Goal: Transaction & Acquisition: Book appointment/travel/reservation

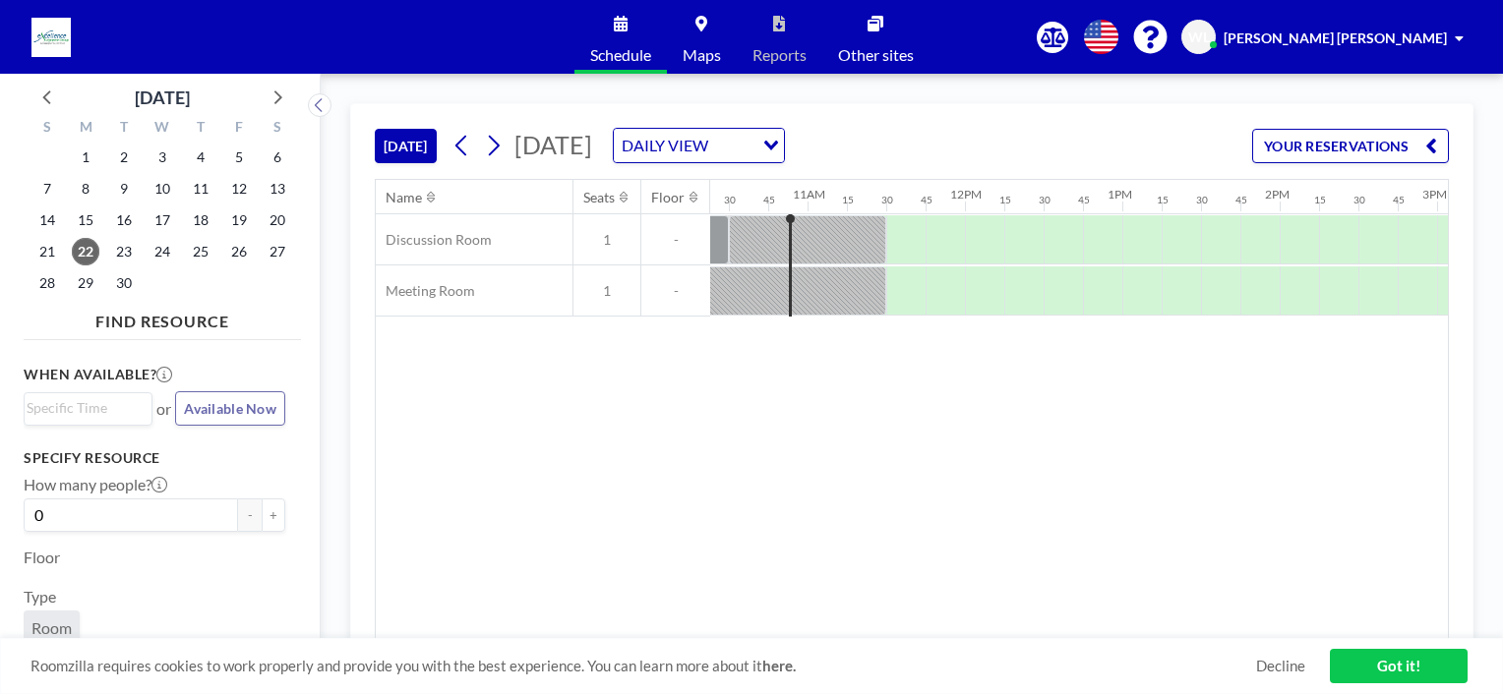
scroll to position [0, 1652]
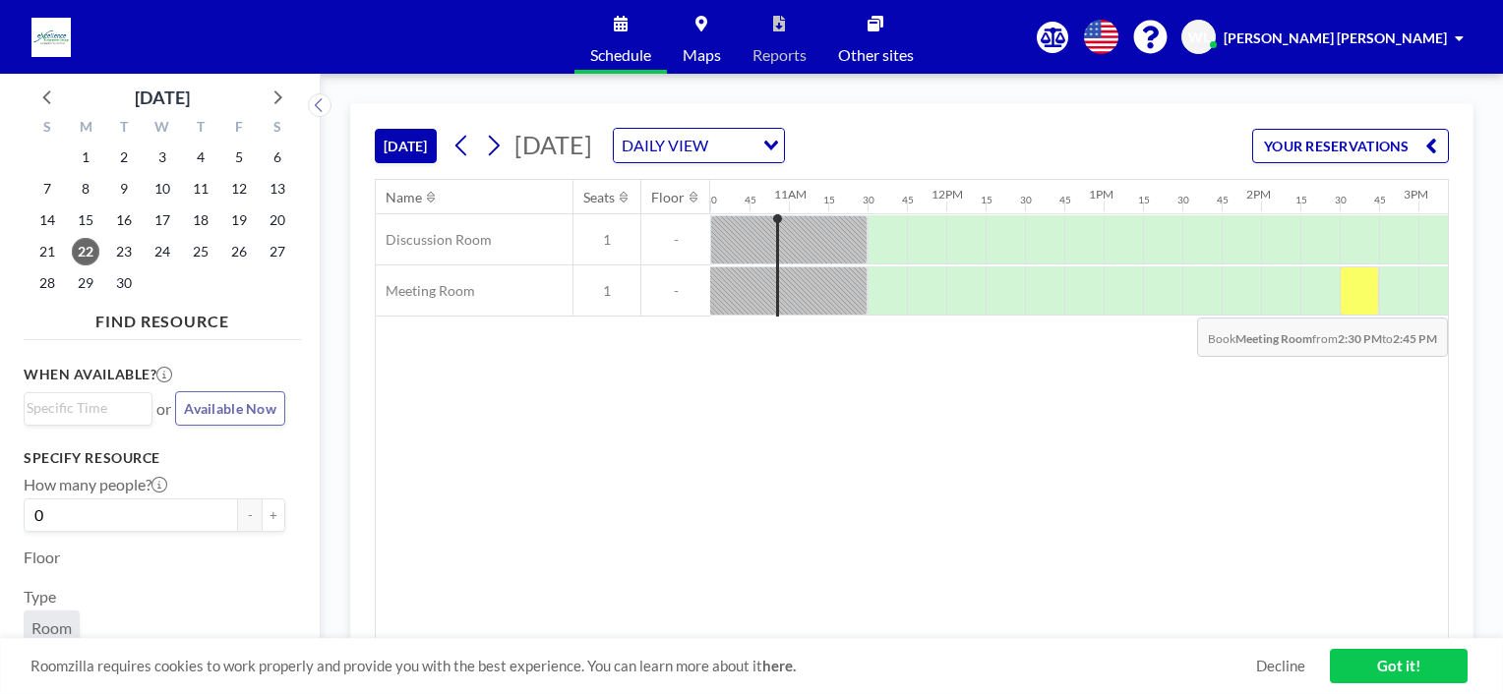
click at [1361, 302] on div at bounding box center [1358, 291] width 39 height 49
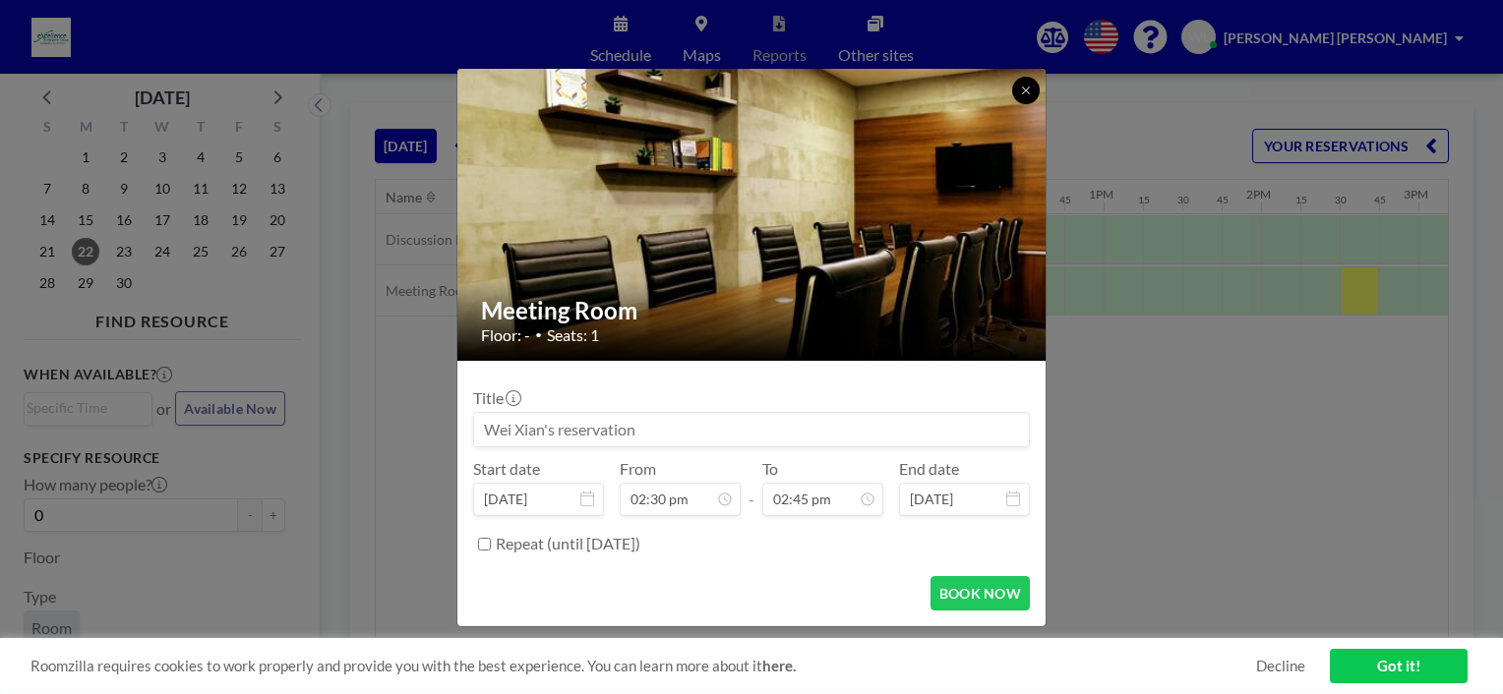
click at [1029, 87] on icon at bounding box center [1025, 90] width 7 height 7
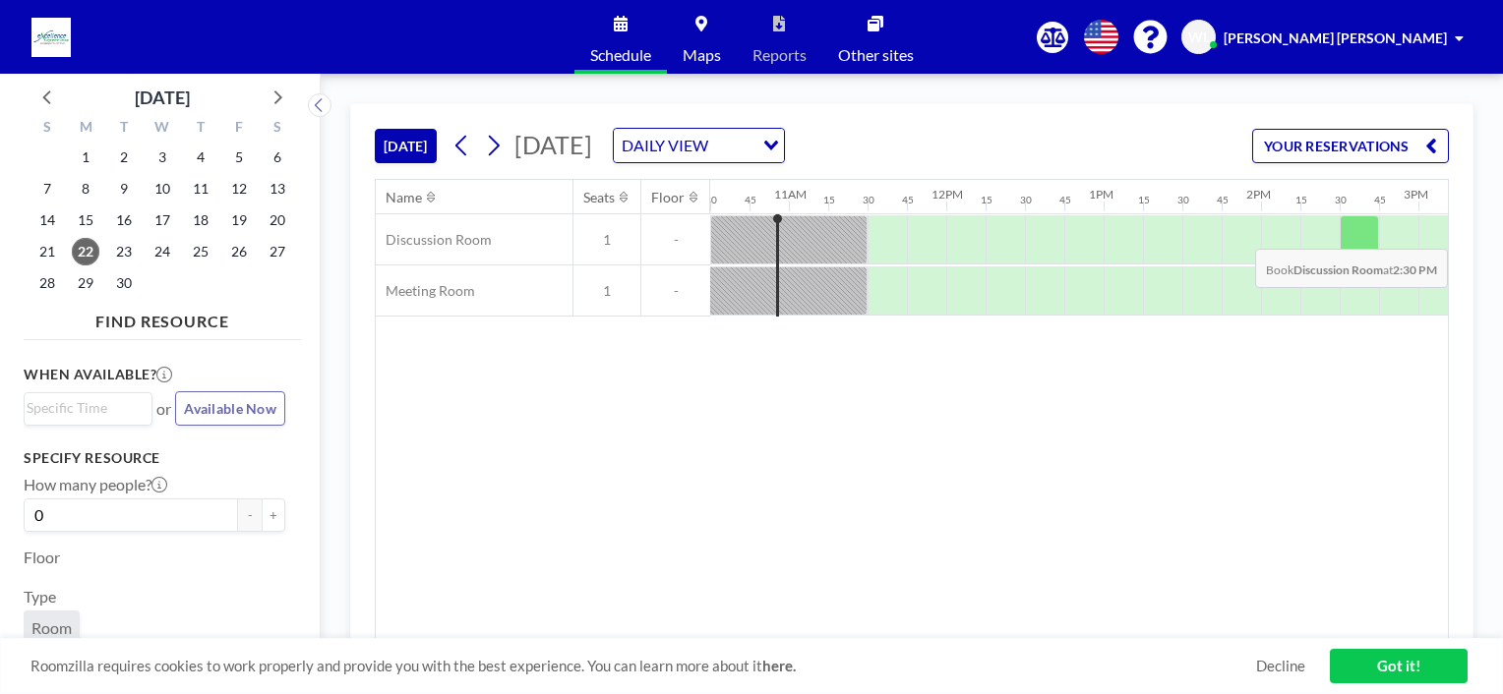
click at [1358, 233] on div at bounding box center [1358, 239] width 39 height 49
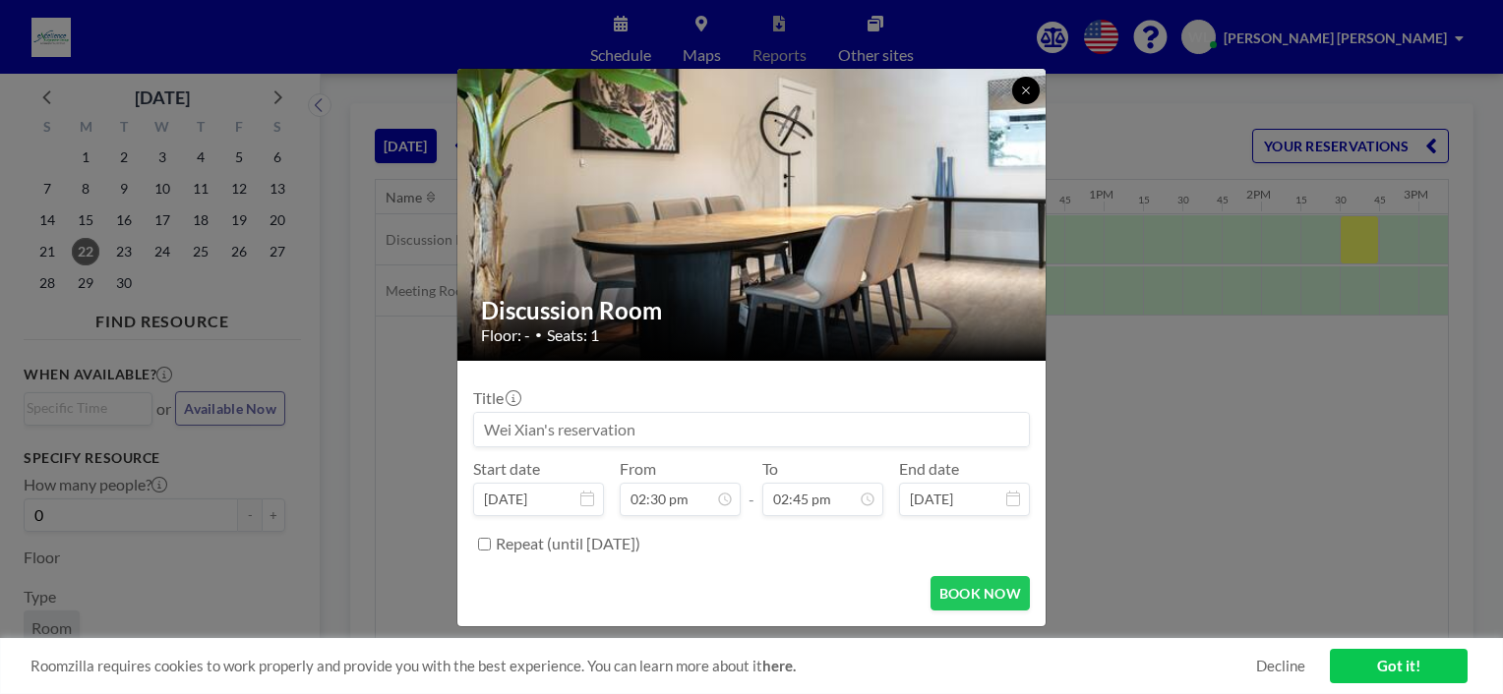
click at [1022, 93] on icon at bounding box center [1025, 90] width 7 height 7
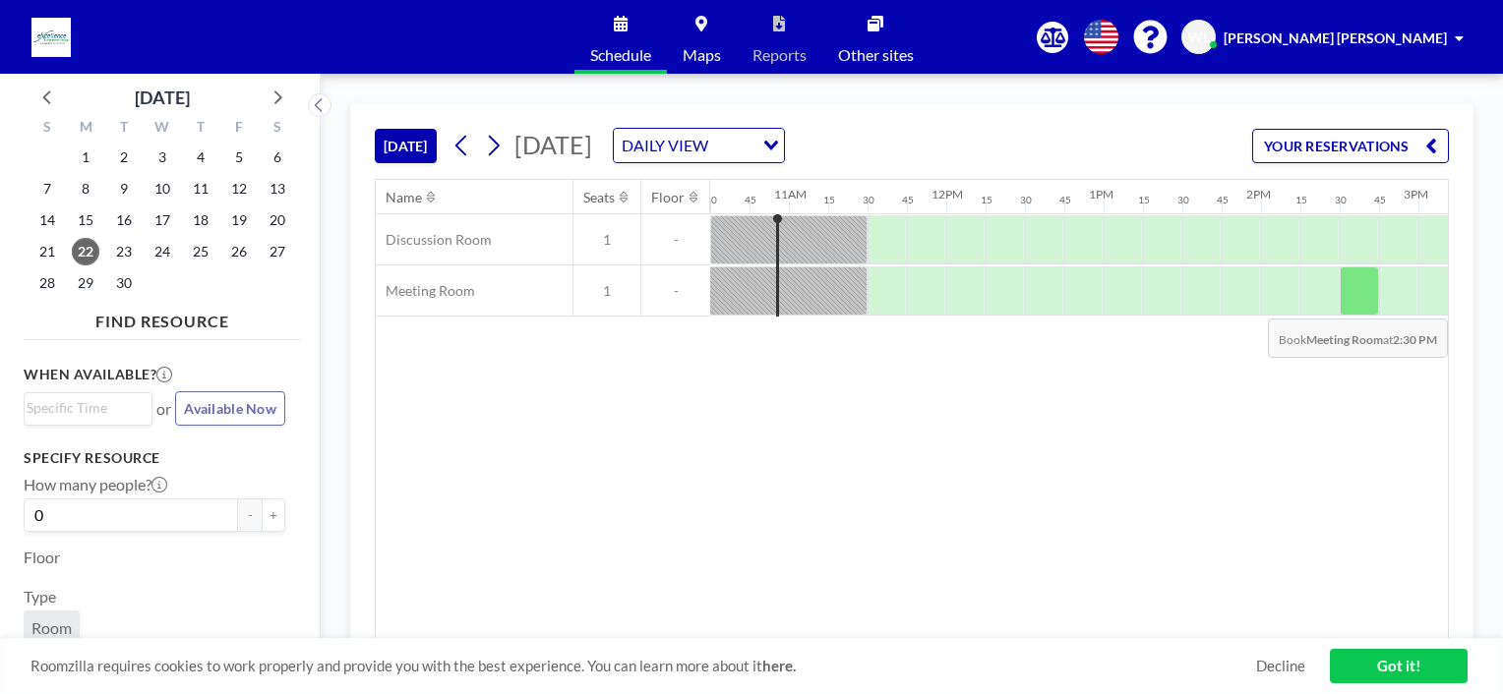
click at [1358, 303] on div at bounding box center [1358, 291] width 39 height 49
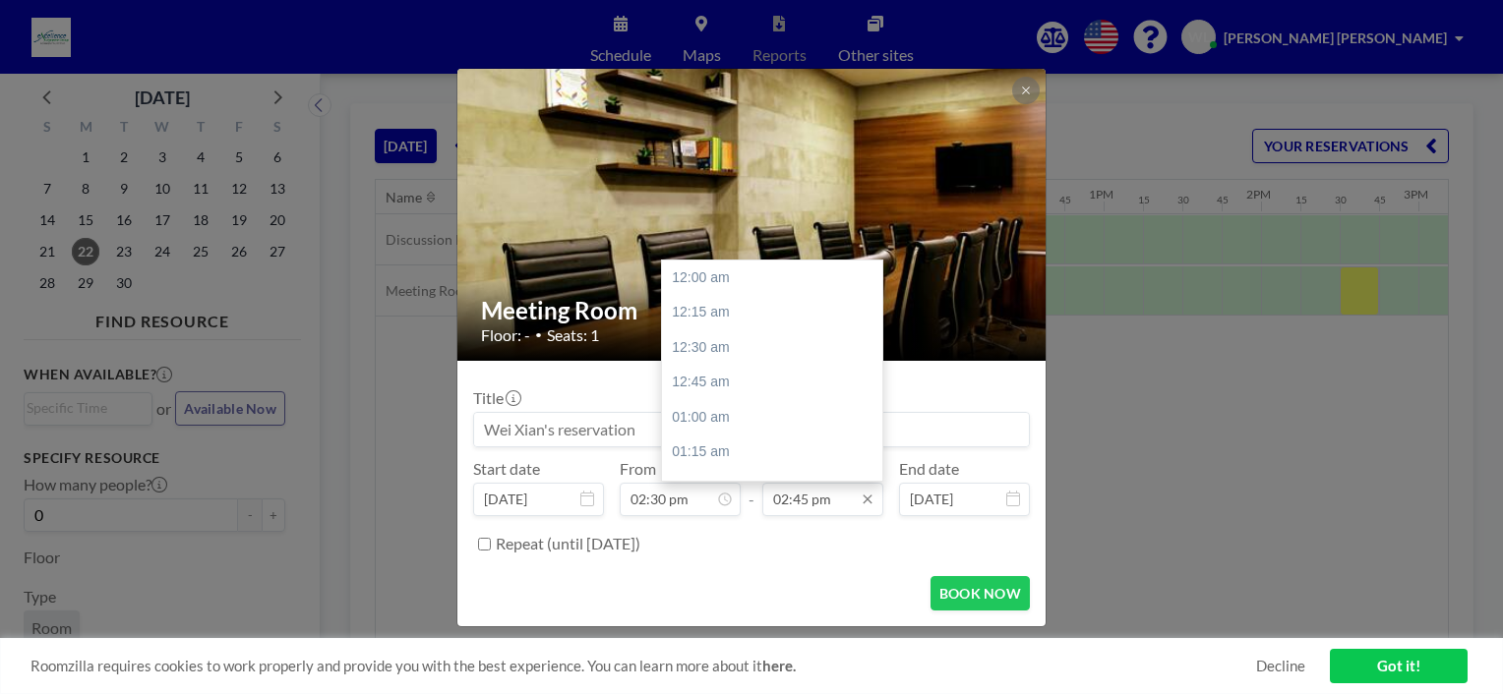
scroll to position [2065, 0]
click at [698, 309] on div "03:00 pm" at bounding box center [777, 312] width 230 height 35
click at [736, 341] on div "03:30 pm" at bounding box center [777, 346] width 230 height 35
type input "03:30 pm"
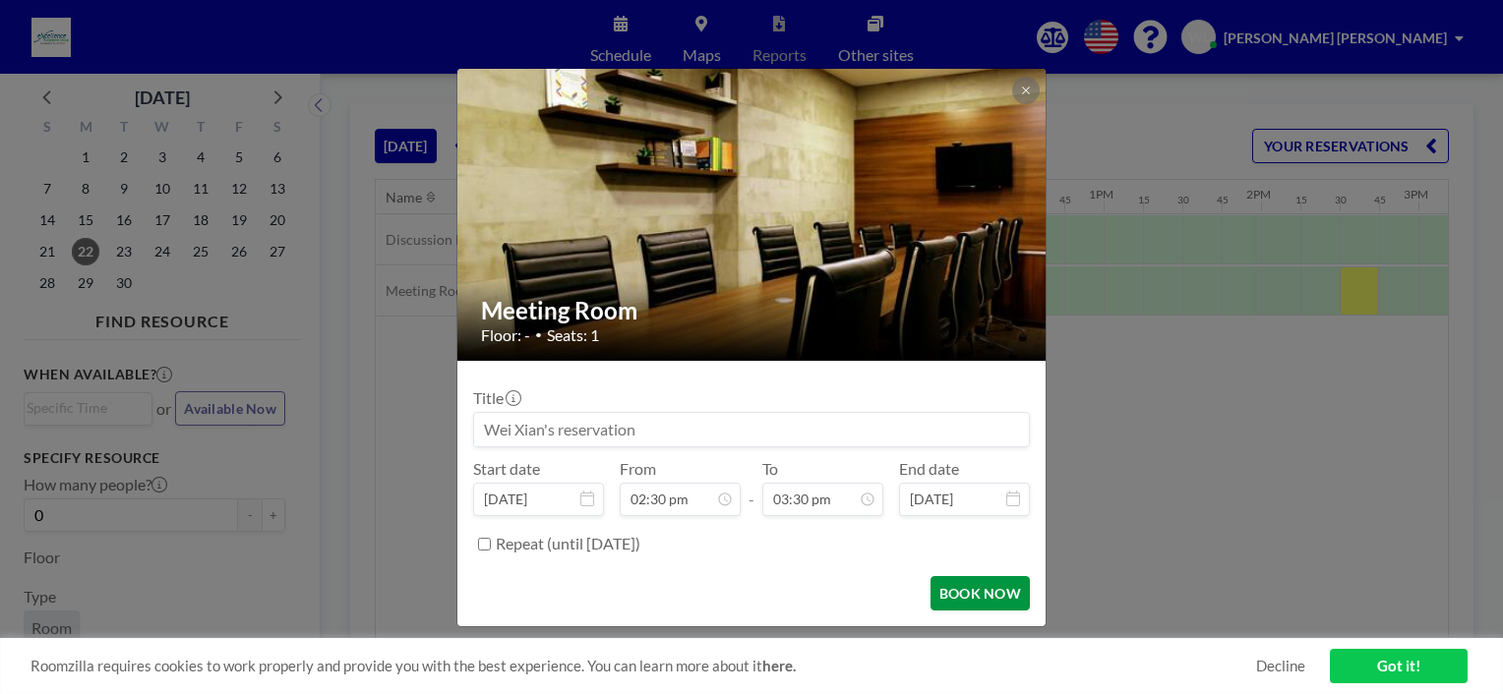
click at [974, 589] on button "BOOK NOW" at bounding box center [979, 593] width 99 height 34
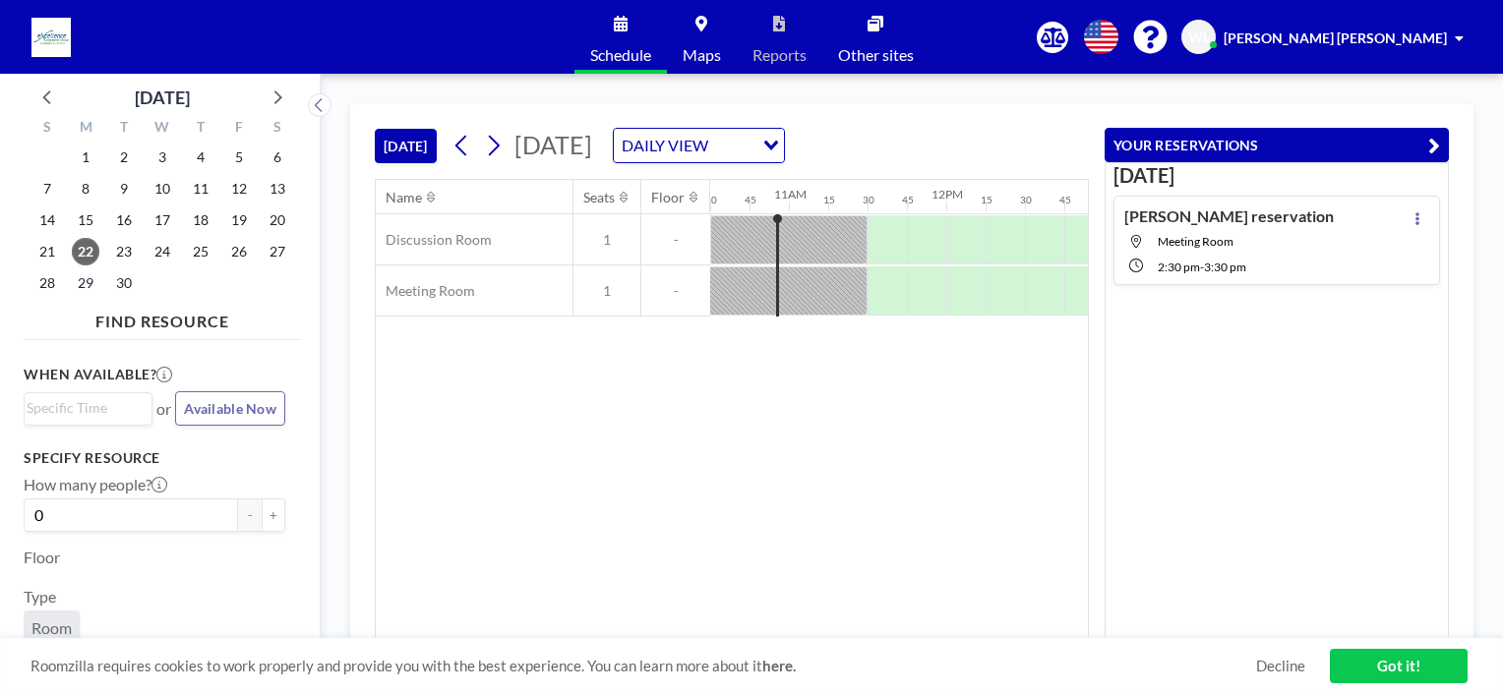
click at [1436, 138] on icon "button" at bounding box center [1434, 146] width 12 height 24
